Goal: Task Accomplishment & Management: Complete application form

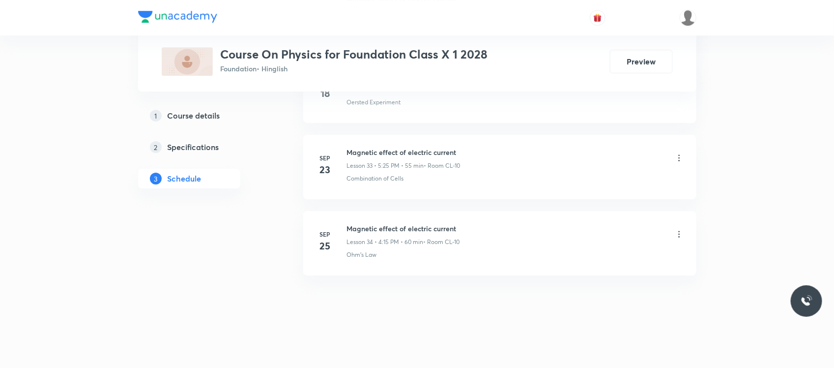
click at [386, 231] on h6 "Magnetic effect of electric current" at bounding box center [403, 228] width 113 height 10
copy h6 "Magnetic effect of electric current"
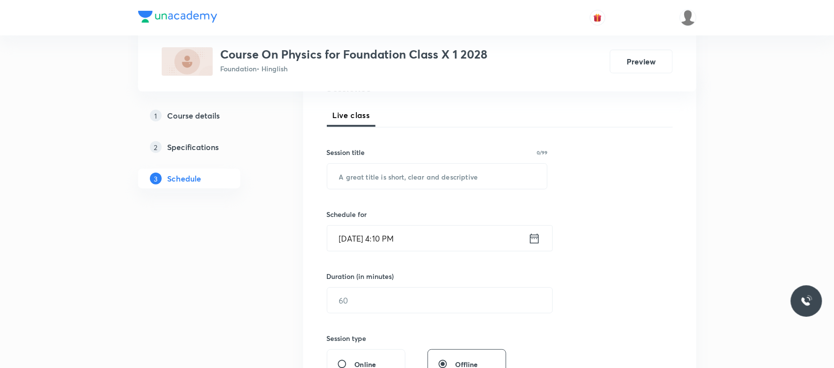
scroll to position [133, 0]
click at [387, 181] on input "text" at bounding box center [437, 175] width 220 height 25
paste input "Magnetic effect of electric current"
type input "Magnetic effect of electric current"
click at [431, 241] on input "Sep 30, 2025, 4:10 PM" at bounding box center [427, 237] width 201 height 25
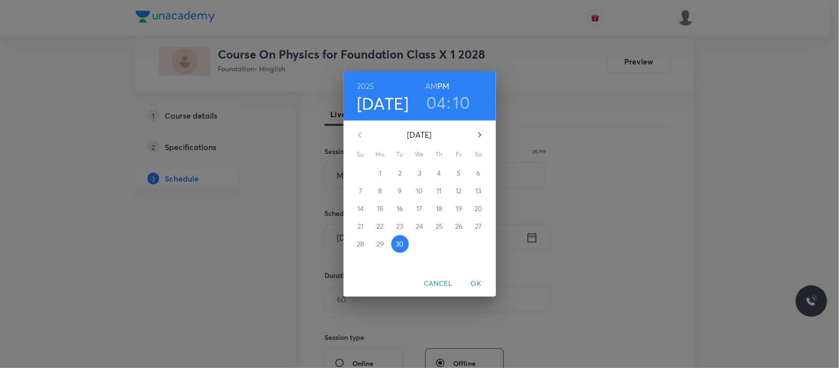
click at [438, 103] on h3 "04" at bounding box center [436, 102] width 20 height 21
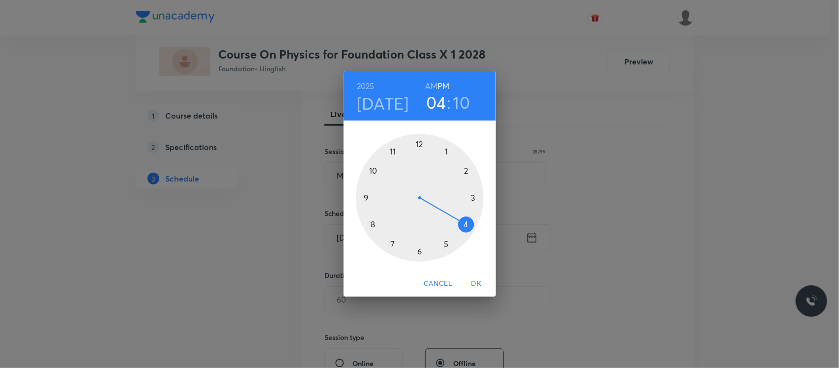
click at [448, 249] on div at bounding box center [420, 198] width 128 height 128
click at [467, 224] on div at bounding box center [420, 198] width 128 height 128
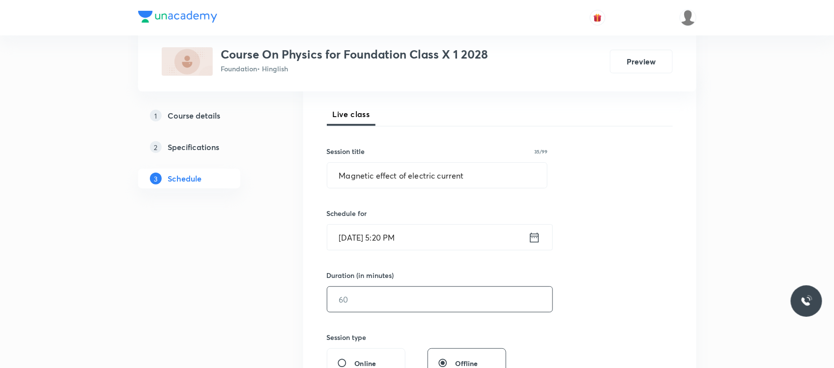
click at [384, 296] on input "text" at bounding box center [439, 298] width 225 height 25
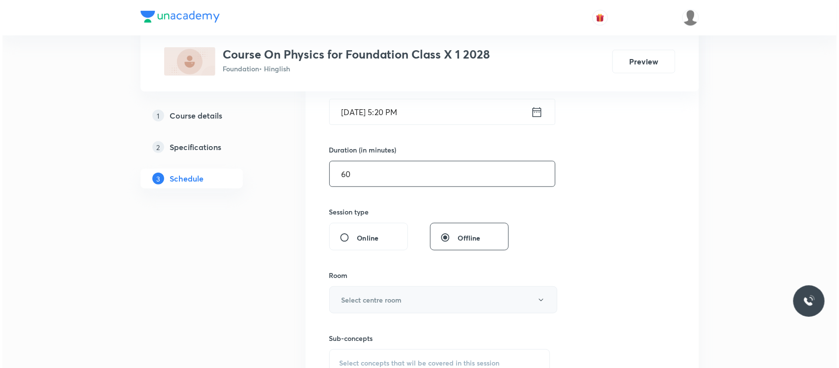
scroll to position [278, 0]
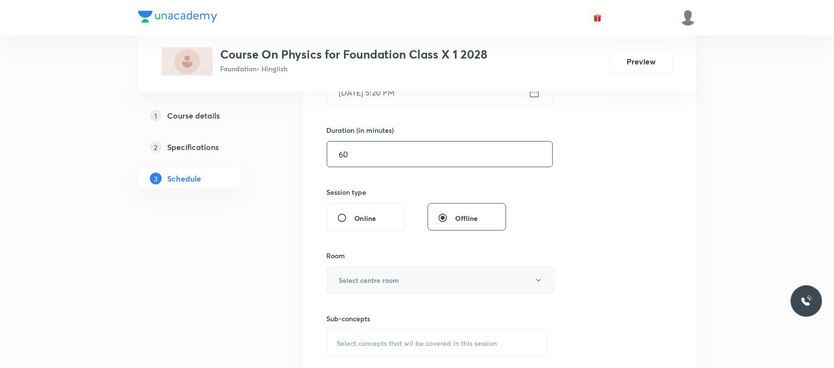
type input "60"
click at [394, 274] on button "Select centre room" at bounding box center [441, 279] width 228 height 27
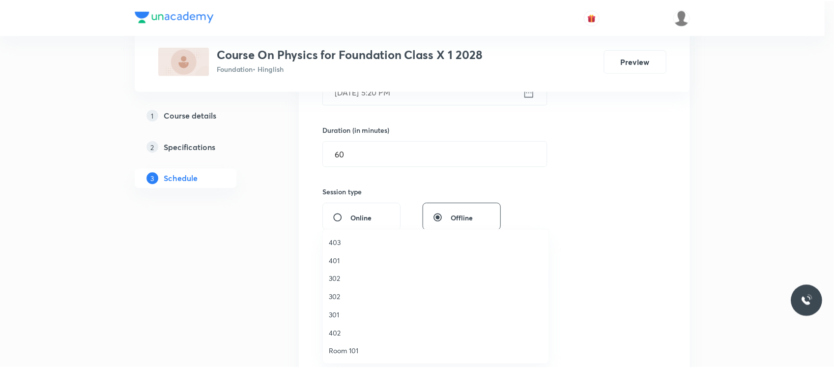
scroll to position [436, 0]
click at [340, 257] on span "CL-11" at bounding box center [438, 260] width 215 height 10
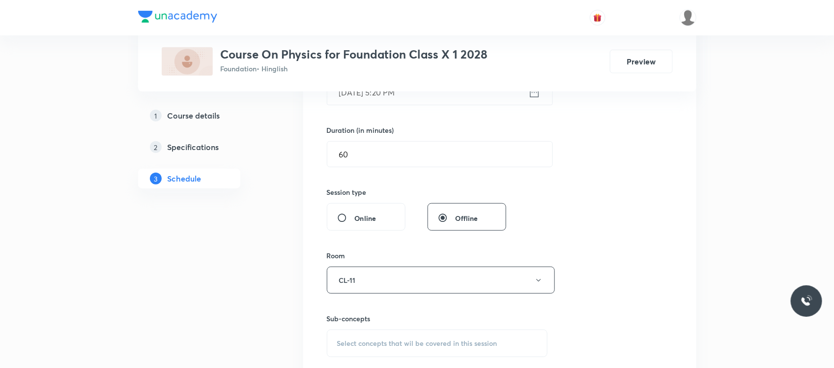
click at [349, 345] on span "Select concepts that wil be covered in this session" at bounding box center [417, 343] width 160 height 8
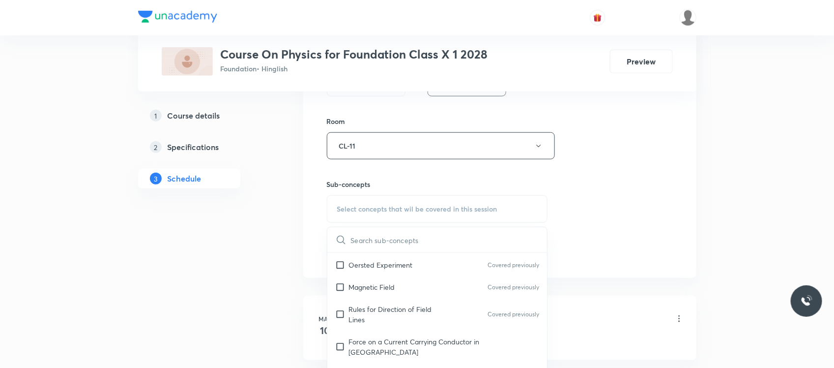
scroll to position [652, 0]
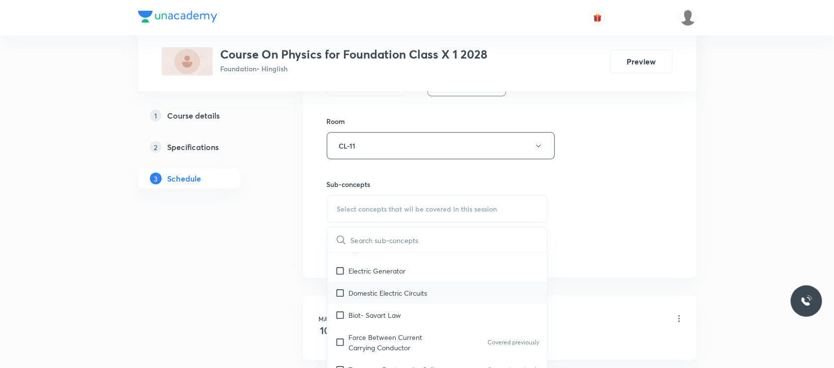
click at [371, 288] on div "Domestic Electric Circuits" at bounding box center [437, 293] width 220 height 22
checkbox input "true"
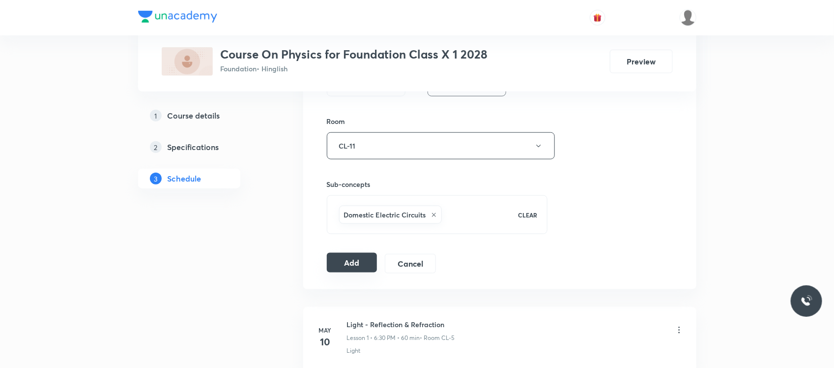
click at [340, 267] on button "Add" at bounding box center [352, 263] width 51 height 20
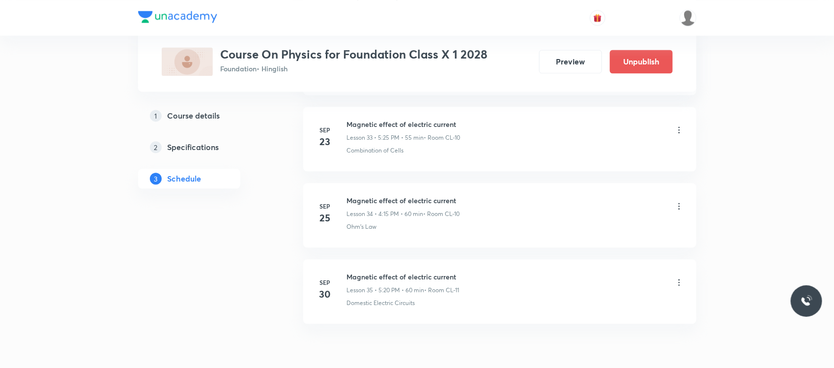
scroll to position [2641, 0]
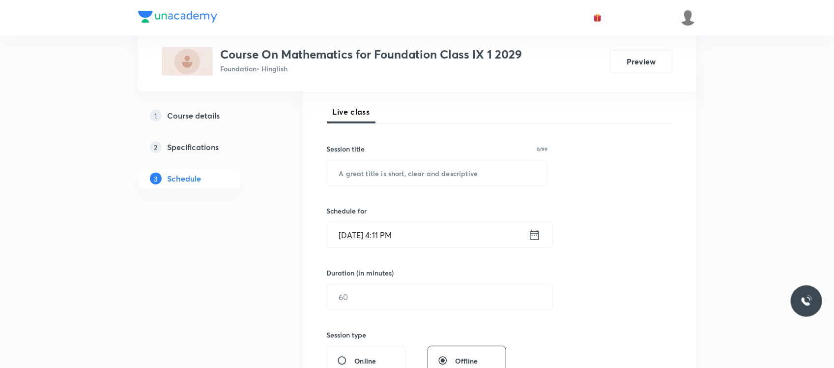
scroll to position [137, 0]
paste input "Circle"
click at [368, 180] on input "text" at bounding box center [437, 171] width 220 height 25
type input "Circle"
click at [415, 226] on input "[DATE] 4:11 PM" at bounding box center [427, 233] width 201 height 25
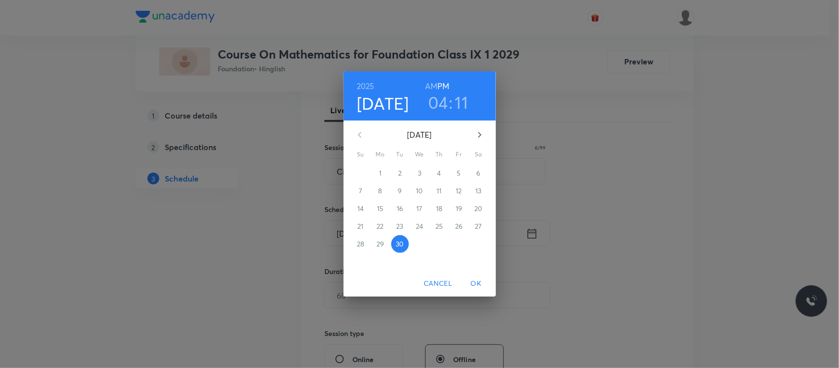
click at [441, 112] on h3 "04" at bounding box center [438, 102] width 20 height 21
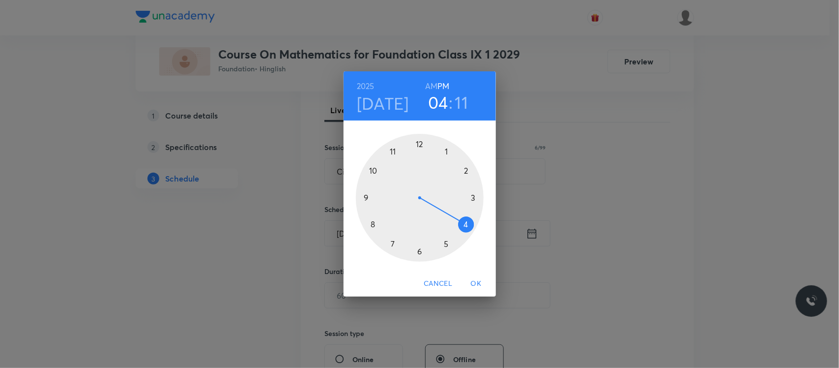
click at [448, 246] on div at bounding box center [420, 198] width 128 height 128
click at [467, 225] on div at bounding box center [420, 198] width 128 height 128
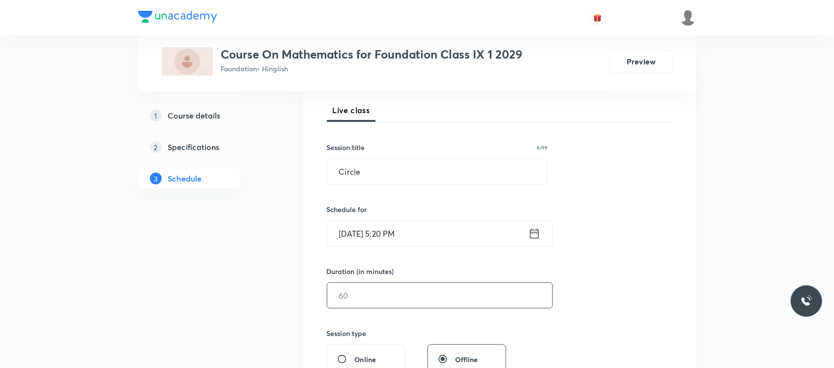
drag, startPoint x: 379, startPoint y: 316, endPoint x: 373, endPoint y: 299, distance: 18.2
click at [373, 299] on div "Session 59 Live class Session title 6/99 Circle ​ Schedule for Sep 30, 2025, 5:…" at bounding box center [500, 306] width 346 height 461
click at [373, 299] on input "text" at bounding box center [439, 295] width 225 height 25
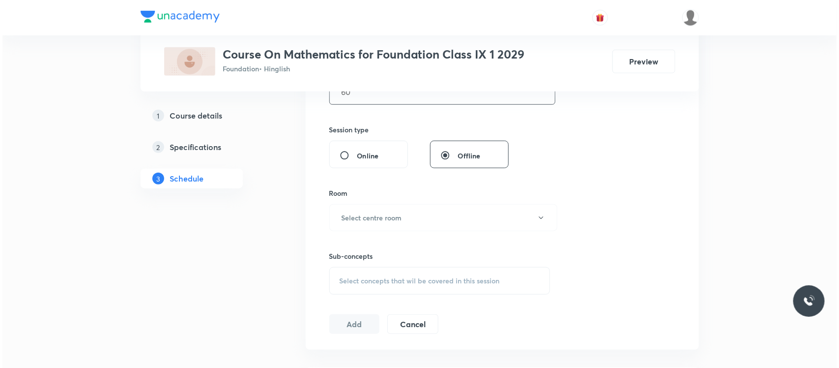
scroll to position [379, 0]
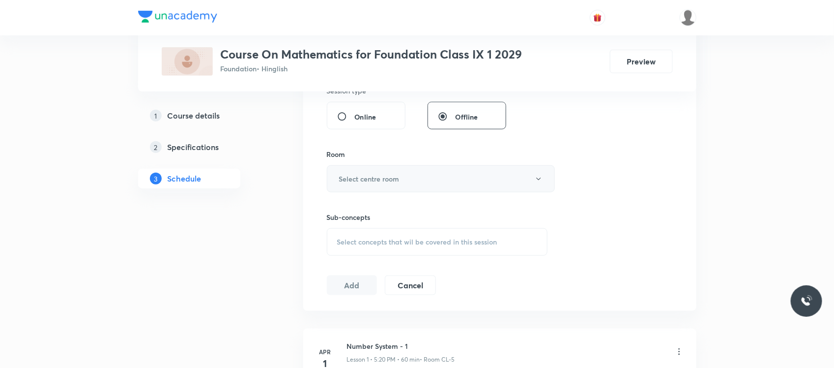
type input "60"
click at [404, 177] on button "Select centre room" at bounding box center [441, 178] width 228 height 27
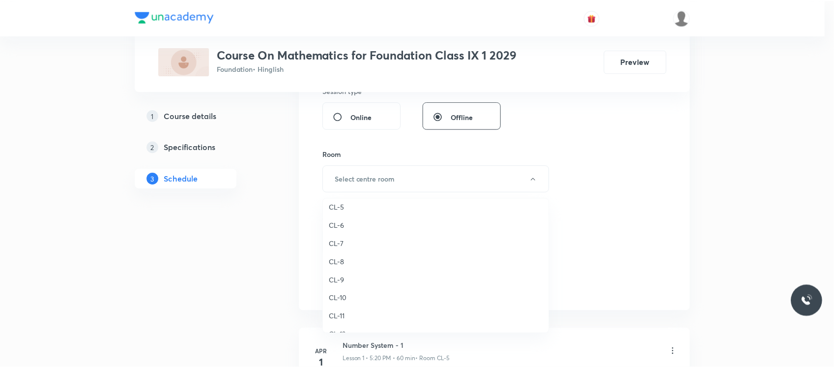
scroll to position [436, 0]
click at [359, 239] on li "CL-12" at bounding box center [438, 248] width 227 height 18
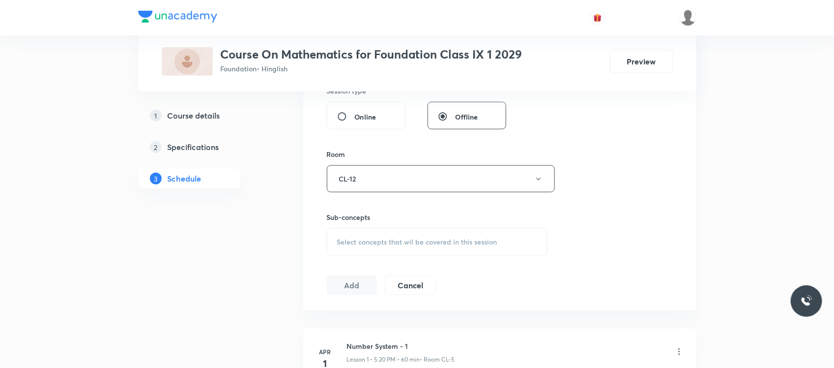
click at [392, 252] on div "Select concepts that wil be covered in this session" at bounding box center [437, 242] width 221 height 28
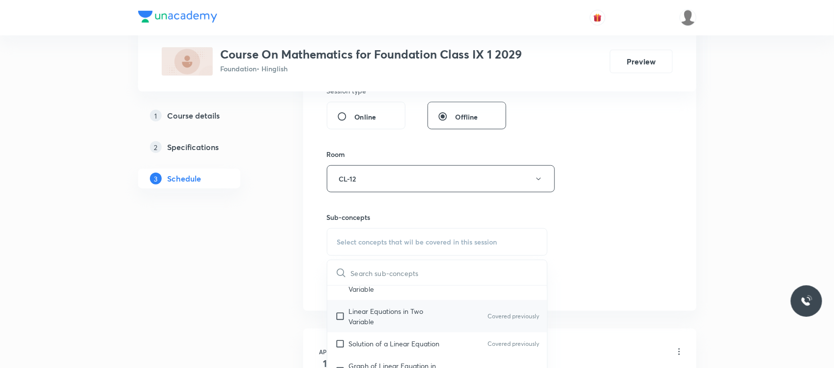
scroll to position [529, 0]
click at [379, 311] on p "Linear Equations in Two Variable" at bounding box center [398, 315] width 99 height 21
checkbox input "true"
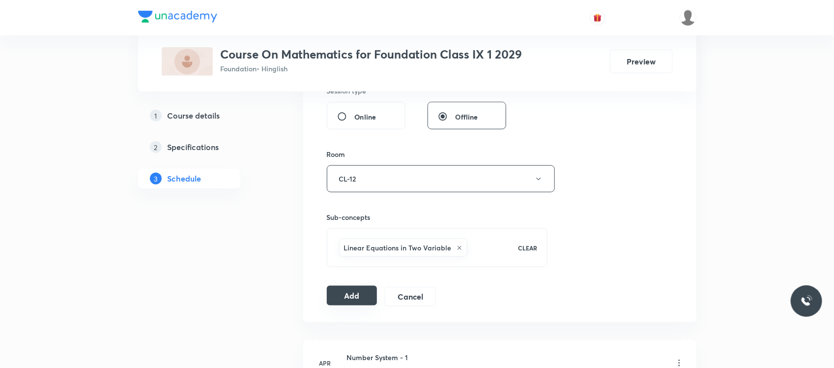
drag, startPoint x: 348, startPoint y: 281, endPoint x: 348, endPoint y: 298, distance: 17.2
click at [348, 298] on div "Session 59 Live class Session title 6/99 Circle ​ Schedule for Sep 30, 2025, 5:…" at bounding box center [500, 69] width 346 height 473
click at [348, 298] on button "Add" at bounding box center [352, 295] width 51 height 20
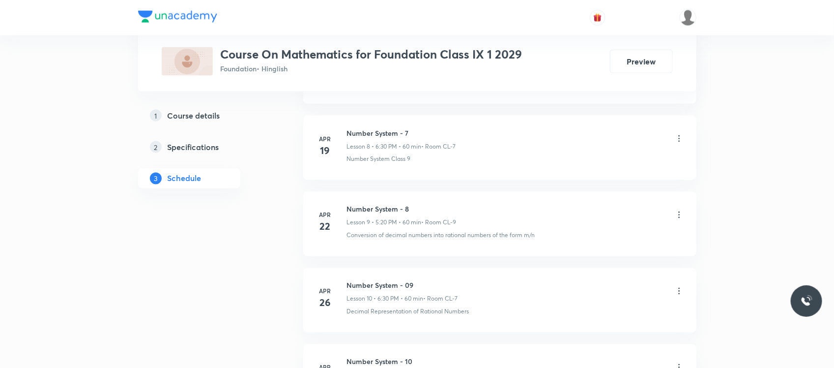
scroll to position [683, 0]
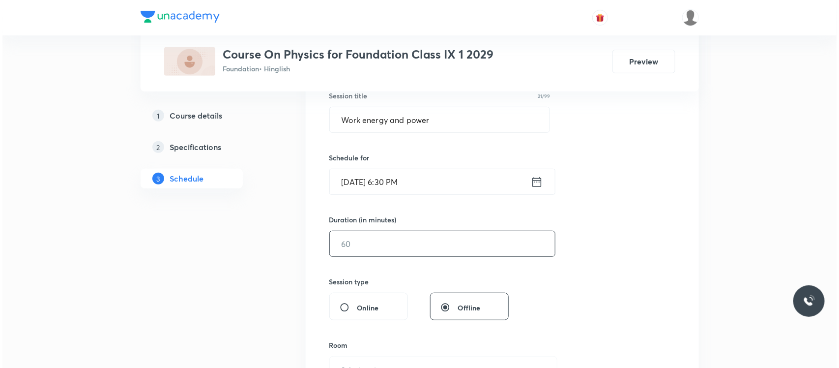
scroll to position [264, 0]
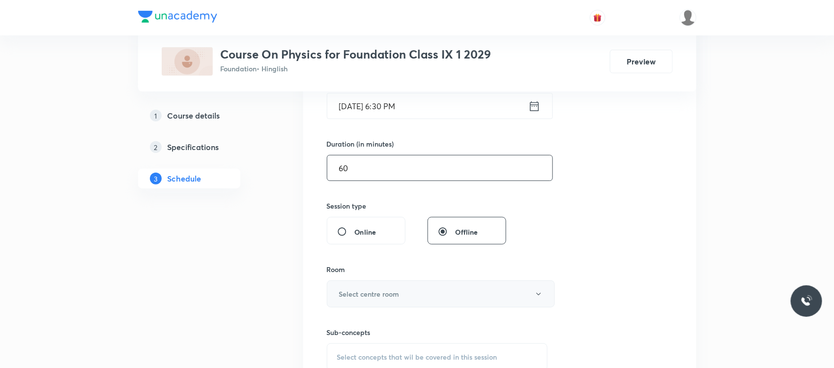
type input "60"
click at [384, 295] on h6 "Select centre room" at bounding box center [369, 293] width 60 height 10
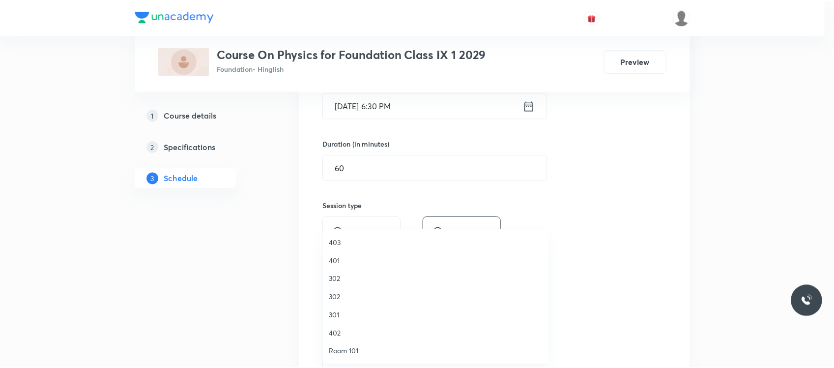
scroll to position [436, 0]
click at [358, 311] on span "CL-14" at bounding box center [438, 315] width 215 height 10
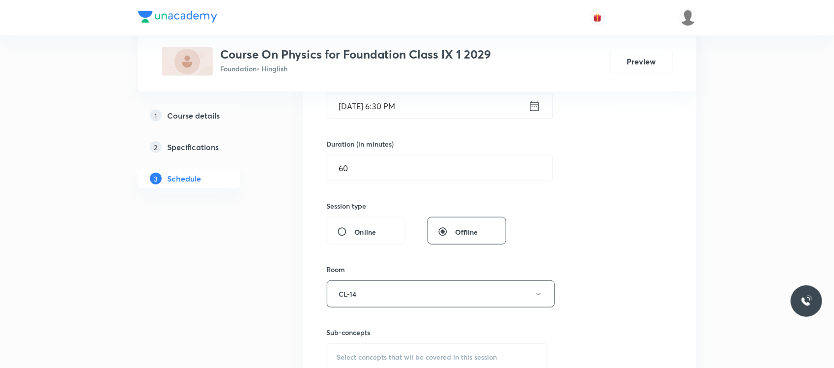
click at [362, 337] on h6 "Sub-concepts" at bounding box center [437, 332] width 221 height 10
click at [360, 349] on div "Select concepts that wil be covered in this session" at bounding box center [437, 357] width 221 height 28
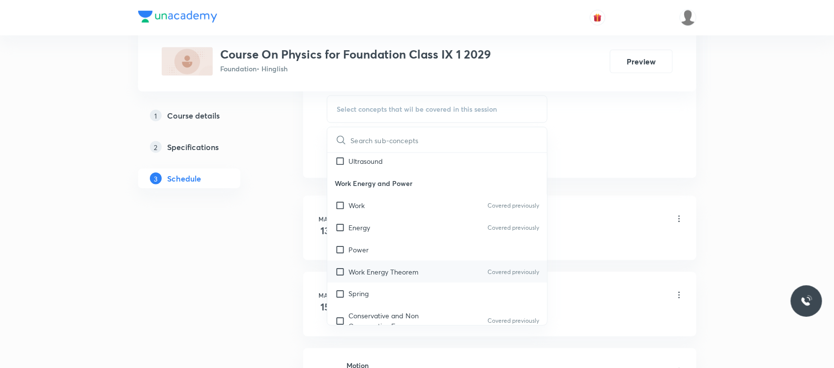
scroll to position [758, 0]
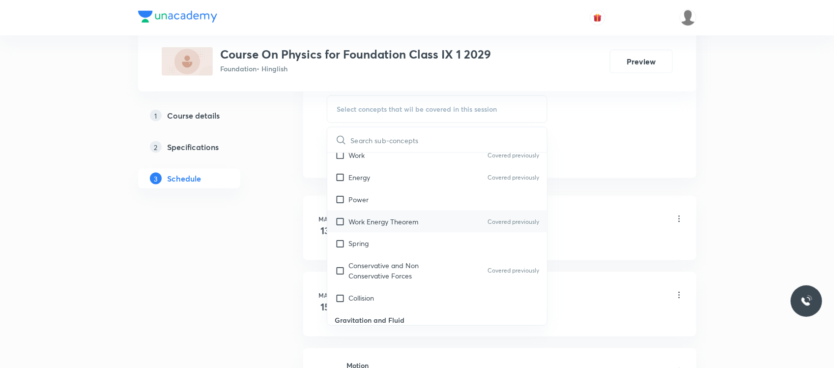
click at [408, 216] on p "Work Energy Theorem" at bounding box center [384, 221] width 70 height 10
checkbox input "true"
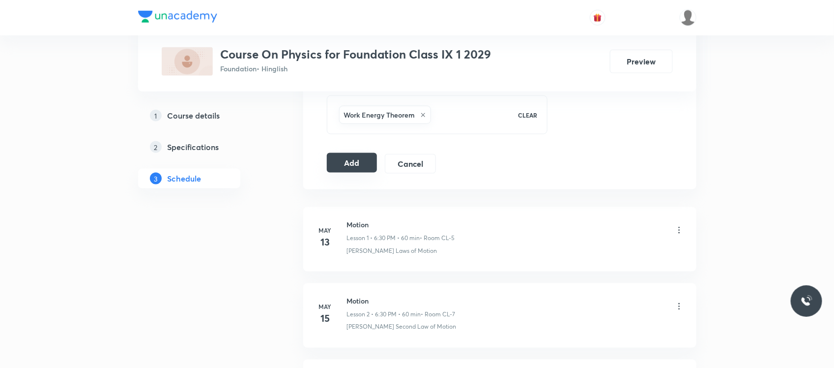
click at [354, 166] on button "Add" at bounding box center [352, 163] width 51 height 20
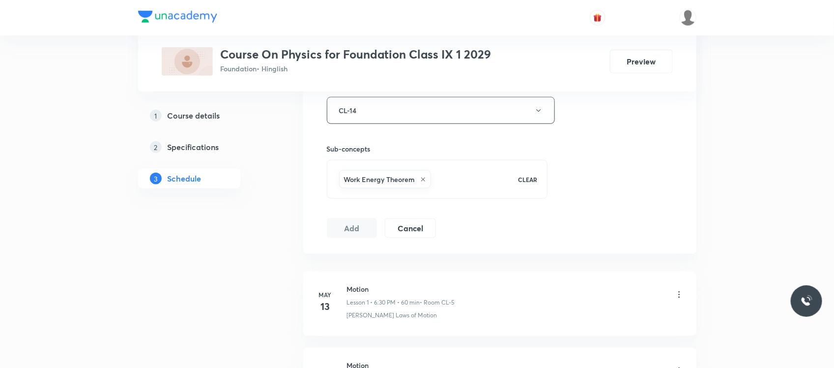
scroll to position [655, 0]
